Goal: Task Accomplishment & Management: Manage account settings

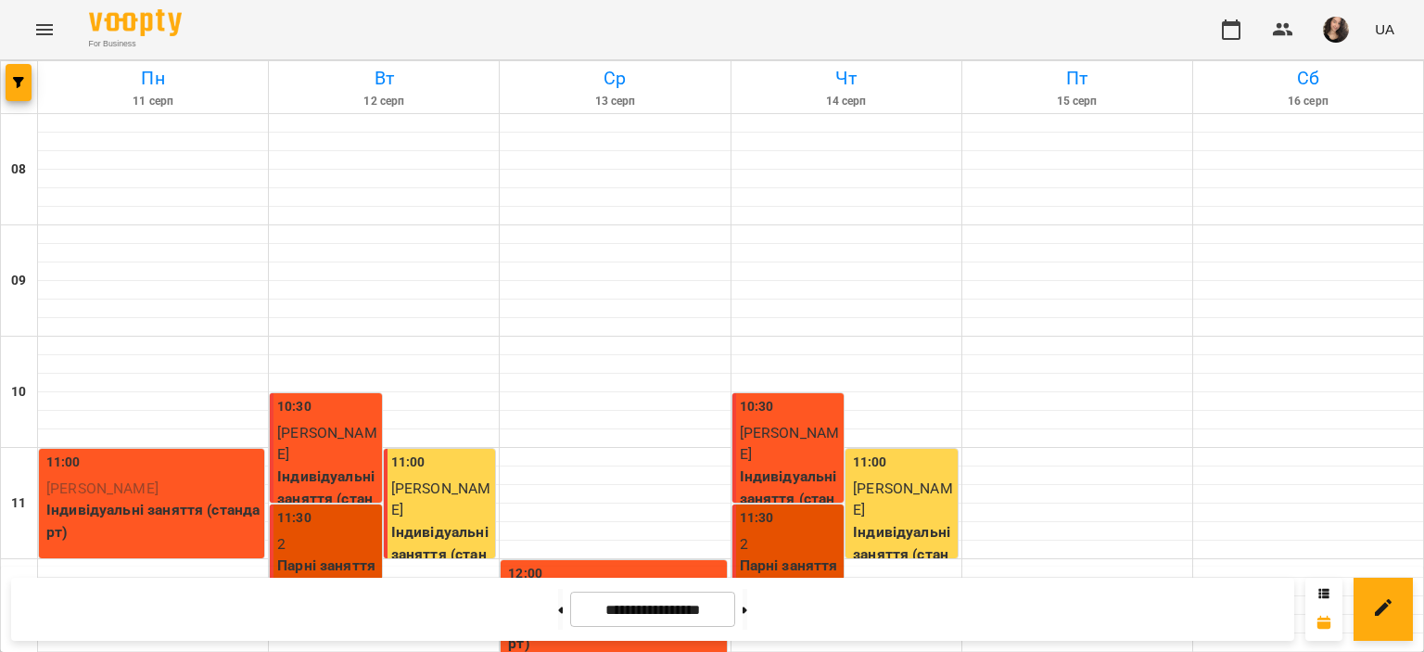
scroll to position [880, 0]
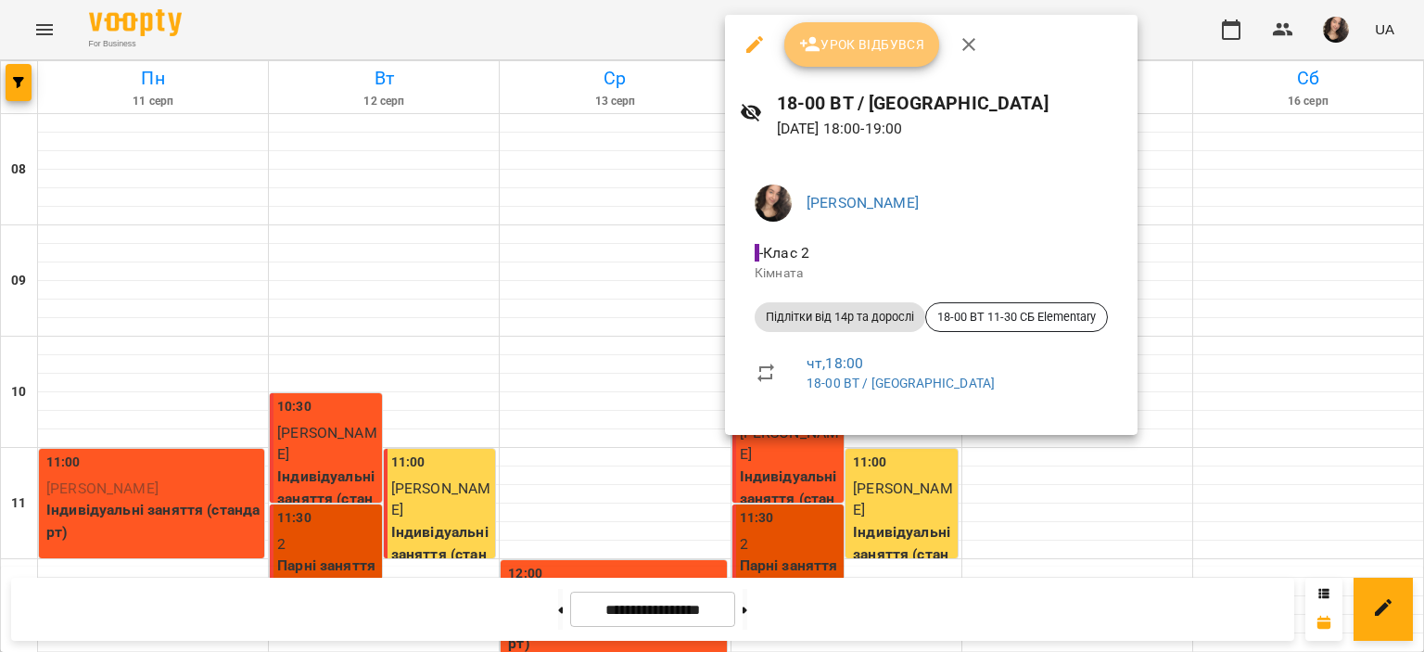
click at [847, 62] on button "Урок відбувся" at bounding box center [862, 44] width 156 height 45
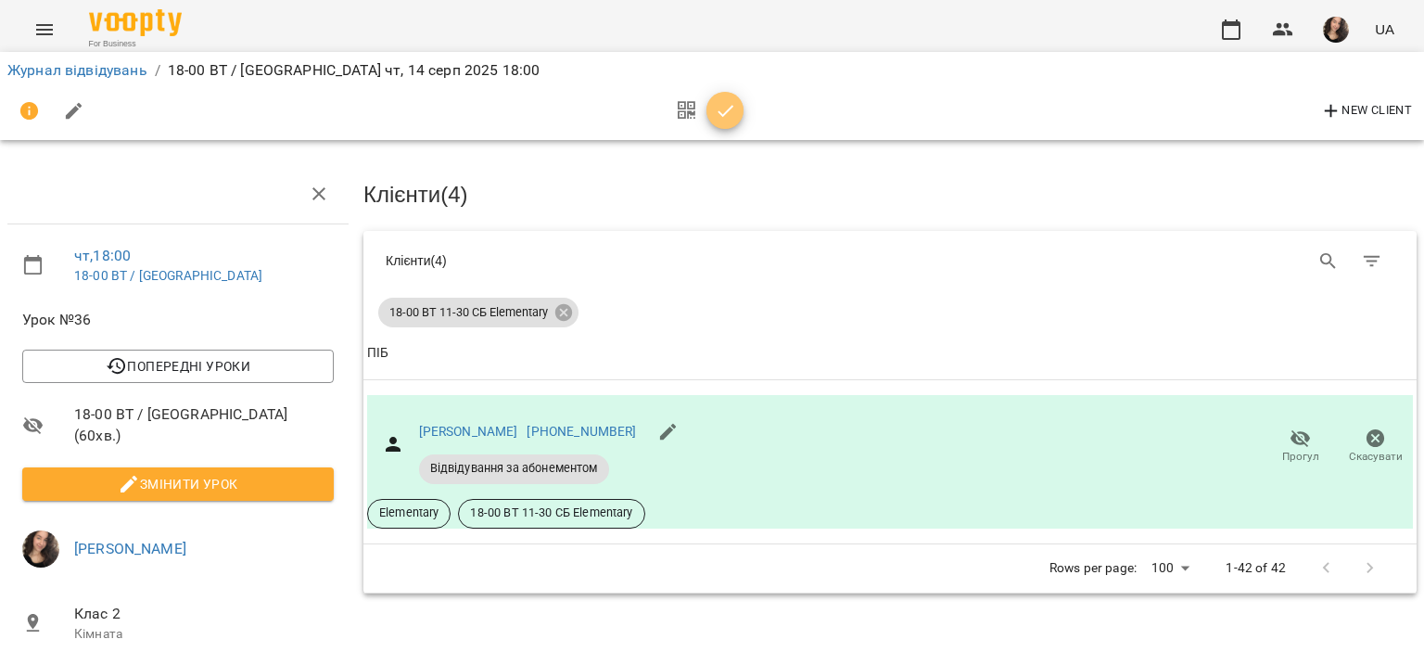
click at [715, 113] on icon "button" at bounding box center [726, 111] width 22 height 22
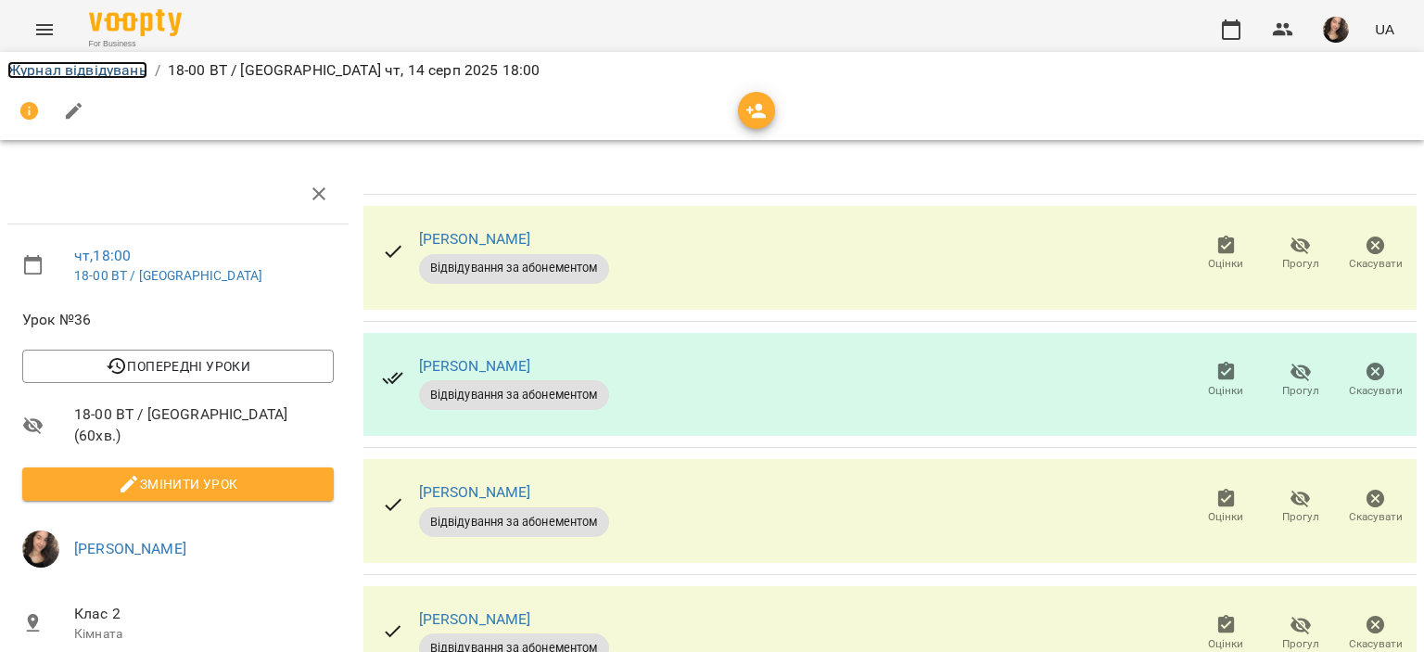
click at [108, 70] on link "Журнал відвідувань" at bounding box center [77, 70] width 140 height 18
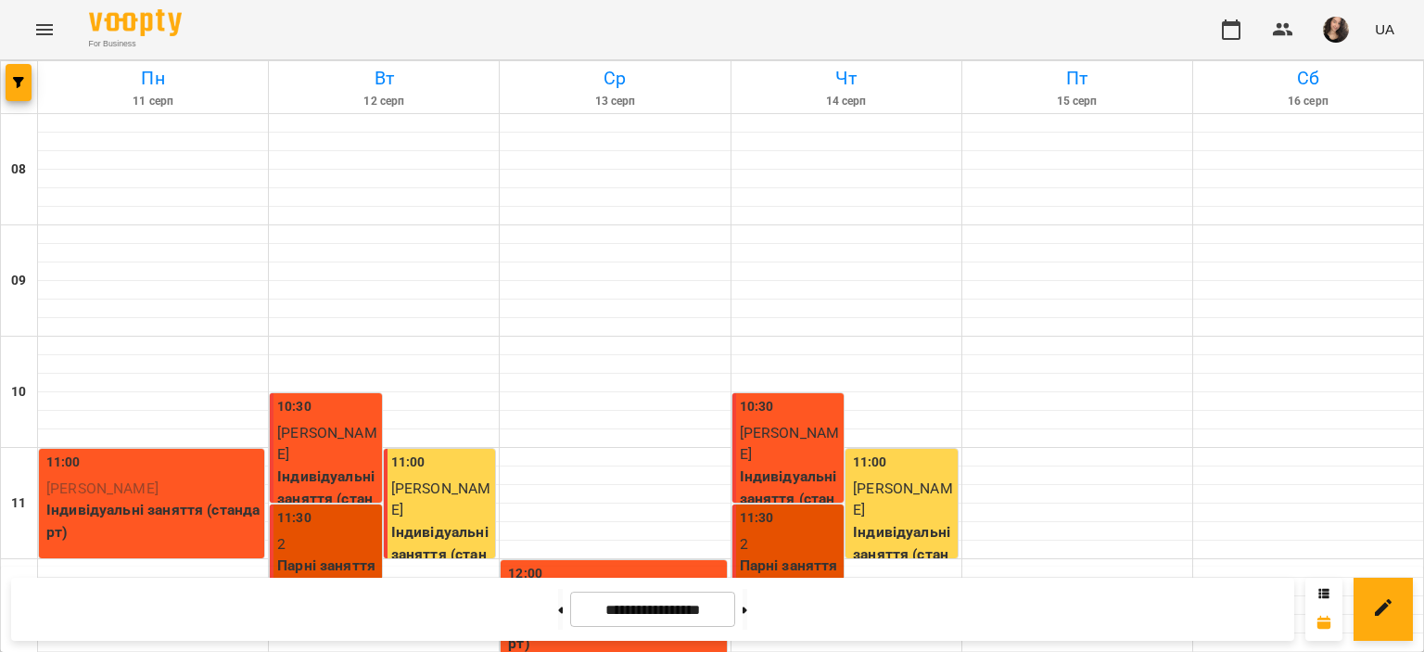
scroll to position [880, 0]
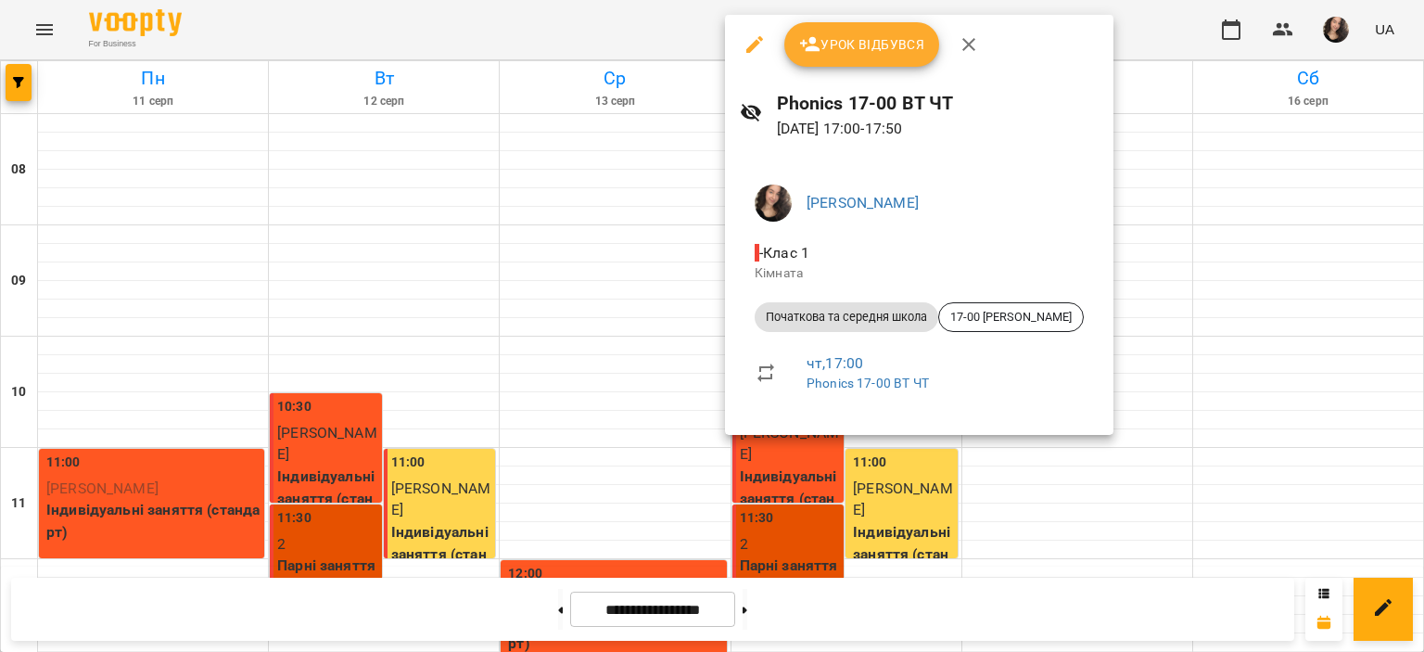
click at [825, 57] on button "Урок відбувся" at bounding box center [862, 44] width 156 height 45
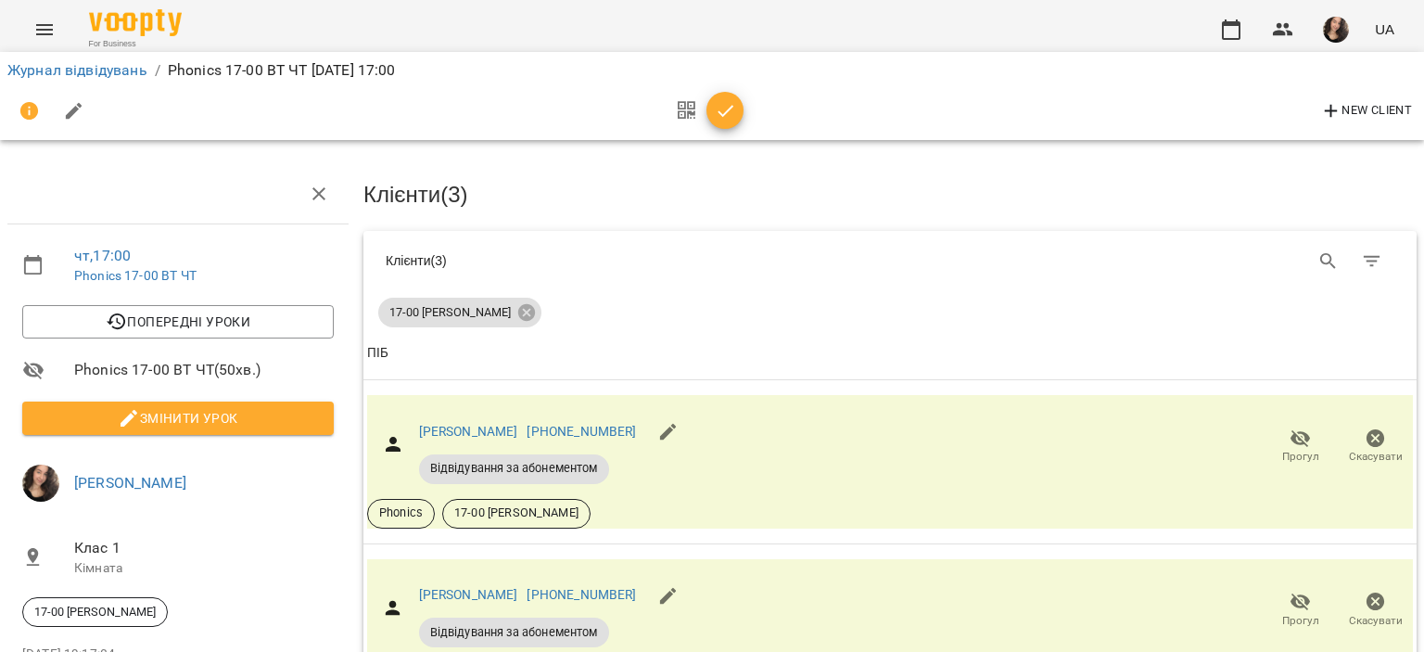
click at [721, 110] on icon "button" at bounding box center [726, 111] width 22 height 22
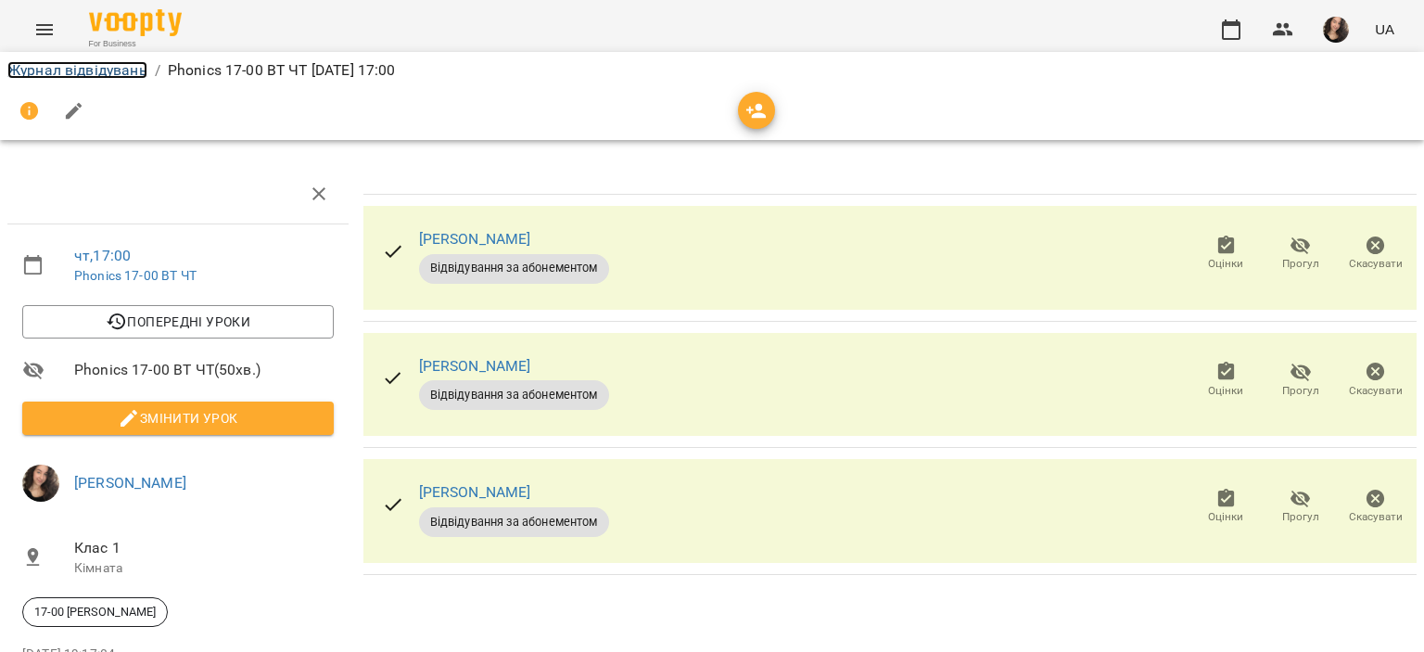
click at [72, 66] on link "Журнал відвідувань" at bounding box center [77, 70] width 140 height 18
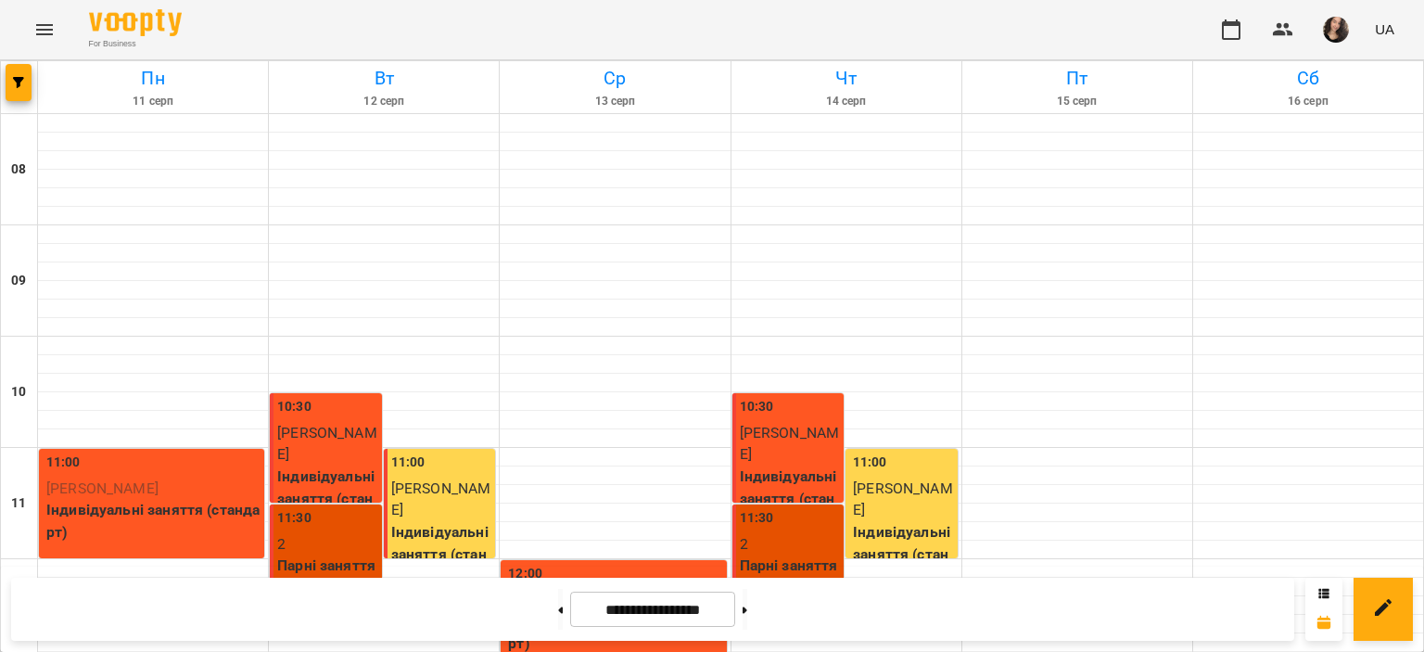
scroll to position [880, 0]
click at [56, 30] on button "Menu" at bounding box center [44, 29] width 45 height 45
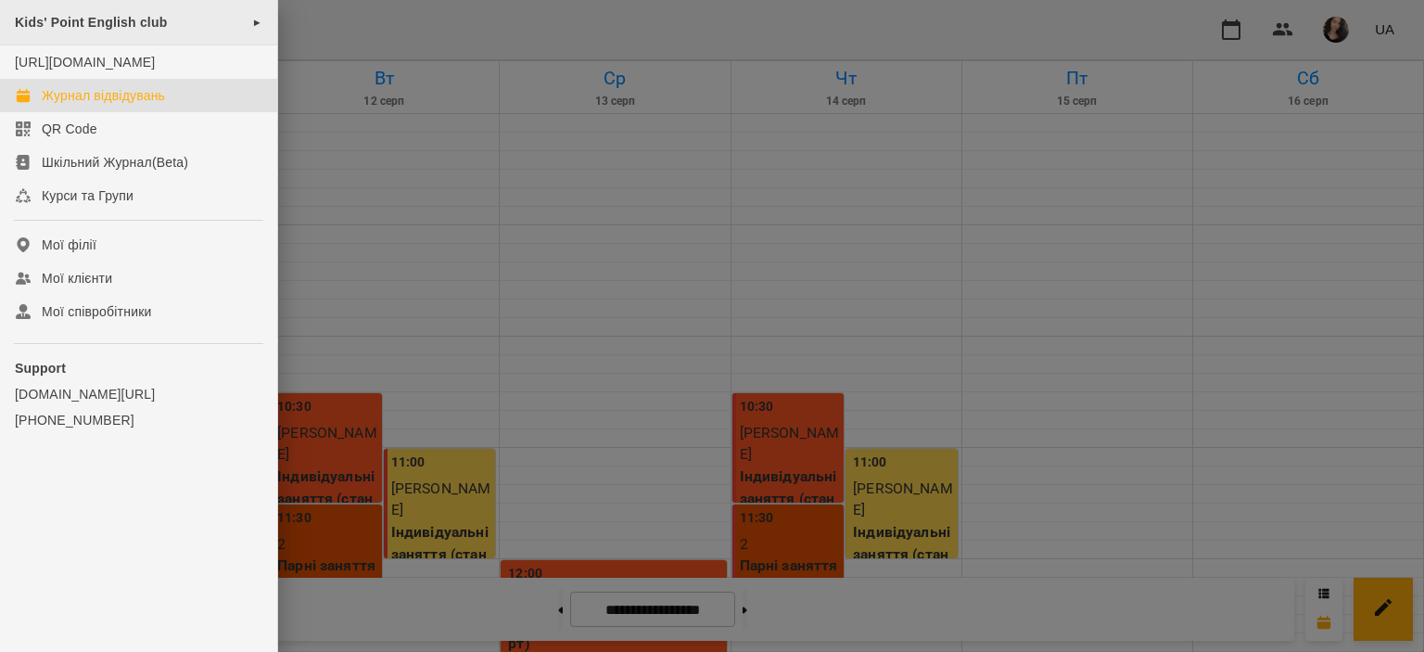
click at [78, 30] on div "Kids' Point English club ►" at bounding box center [138, 22] width 277 height 45
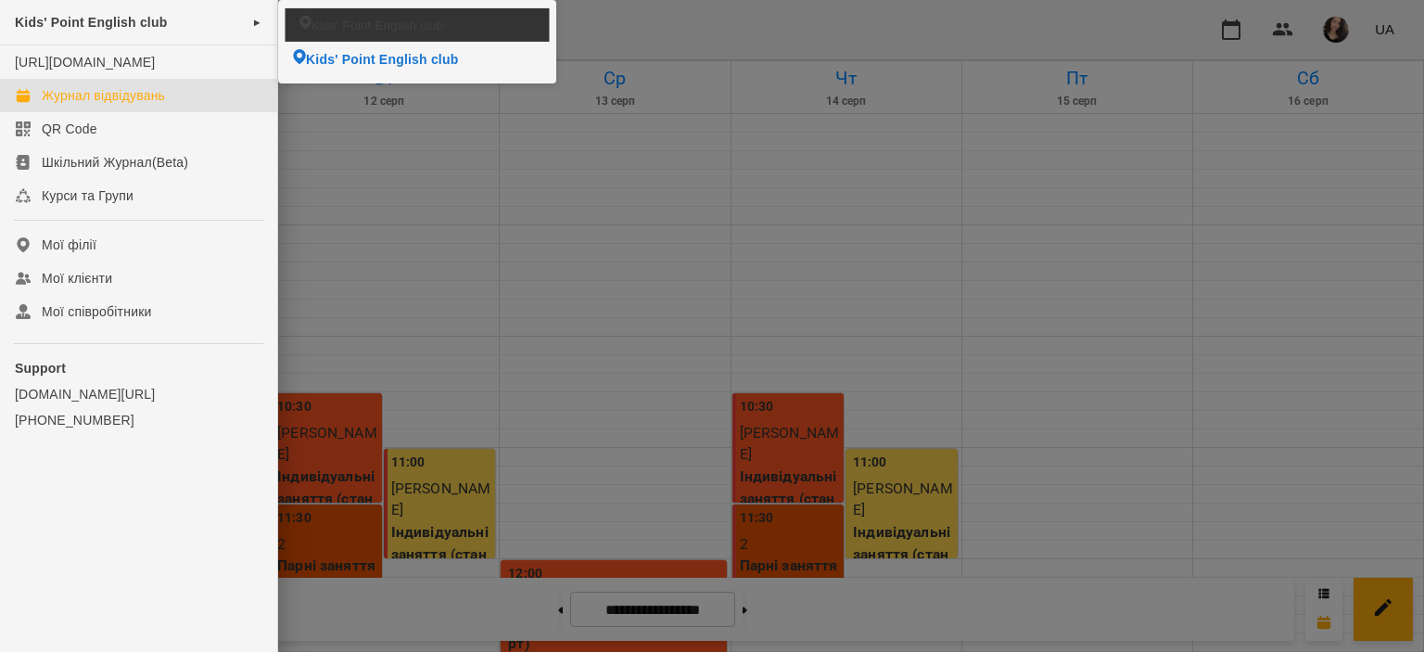
click at [377, 25] on span "Kids' Point English club" at bounding box center [378, 25] width 132 height 18
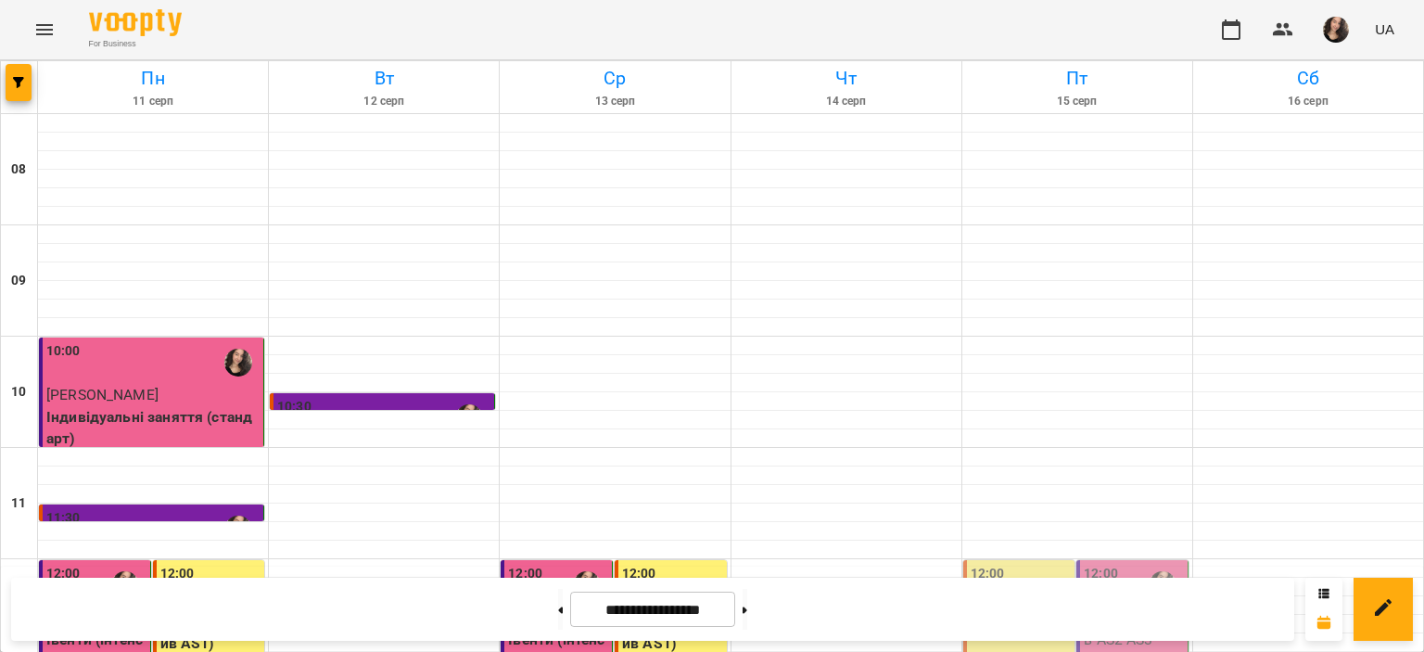
scroll to position [880, 0]
click at [747, 611] on button at bounding box center [745, 609] width 5 height 41
type input "**********"
